Goal: Information Seeking & Learning: Learn about a topic

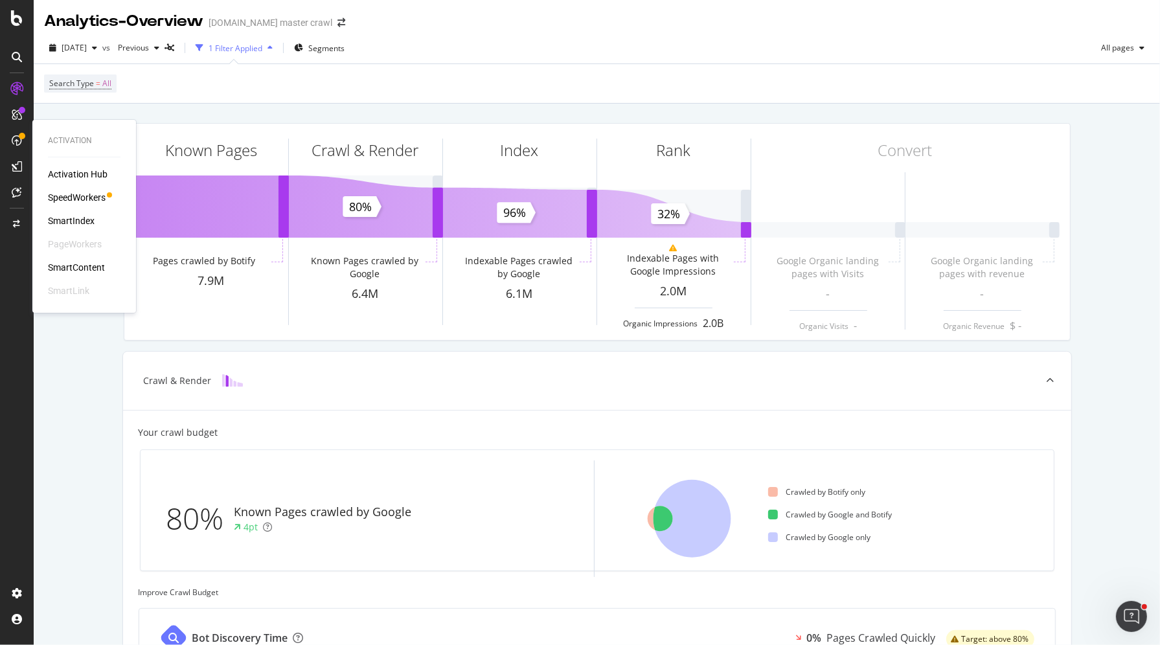
click at [78, 204] on div "Activation Hub SpeedWorkers SmartIndex PageWorkers SmartContent SmartLink" at bounding box center [84, 233] width 73 height 130
click at [84, 198] on div "SpeedWorkers" at bounding box center [77, 197] width 58 height 13
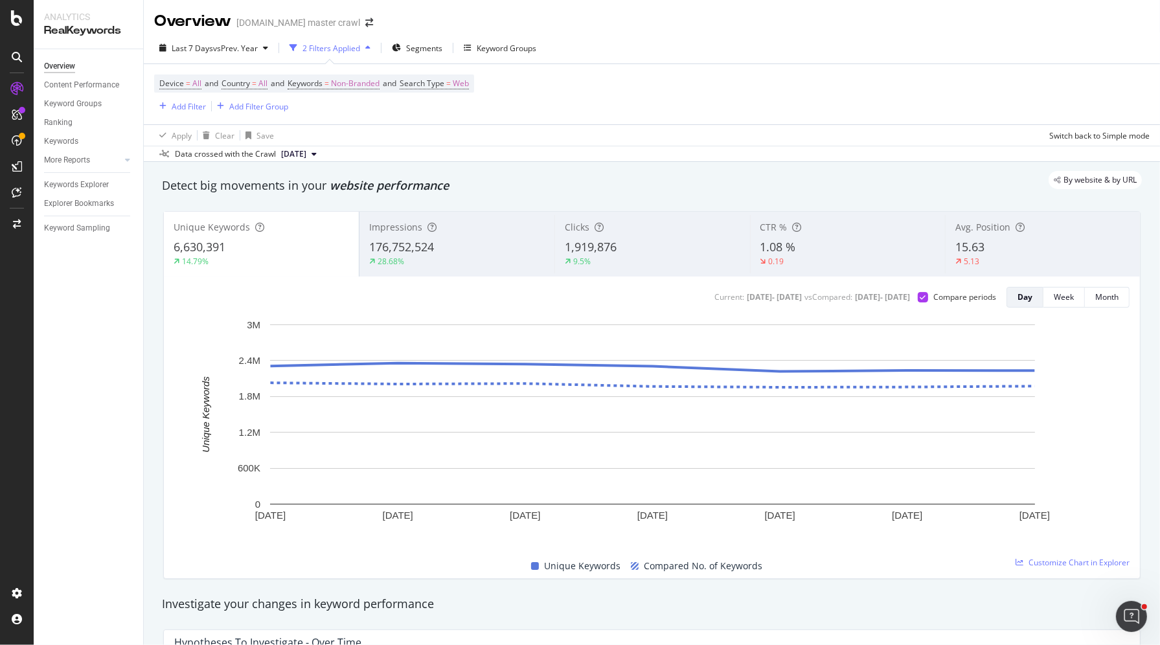
scroll to position [4, 0]
